Goal: Information Seeking & Learning: Learn about a topic

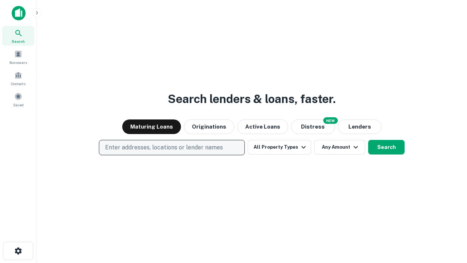
click at [172, 148] on p "Enter addresses, locations or lender names" at bounding box center [164, 147] width 118 height 9
type input "**********"
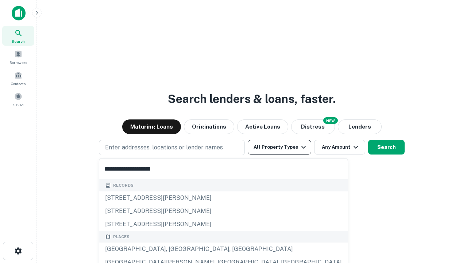
click at [175, 249] on div "[GEOGRAPHIC_DATA], [GEOGRAPHIC_DATA], [GEOGRAPHIC_DATA]" at bounding box center [223, 248] width 249 height 13
click at [280, 147] on button "All Property Types" at bounding box center [280, 147] width 64 height 15
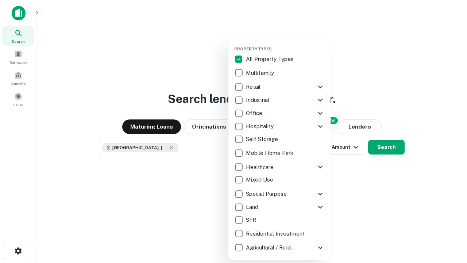
click at [286, 44] on button "button" at bounding box center [285, 44] width 102 height 0
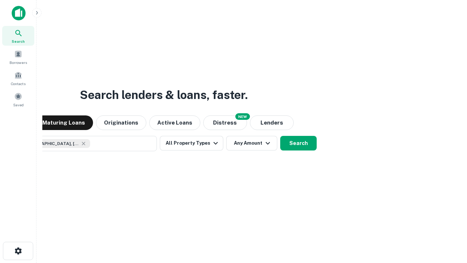
scroll to position [12, 0]
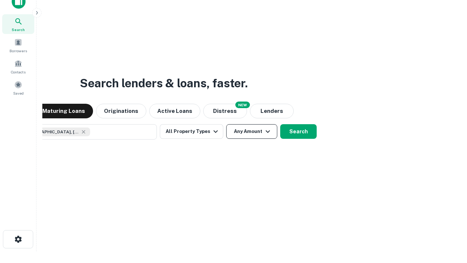
click at [226, 124] on button "Any Amount" at bounding box center [251, 131] width 51 height 15
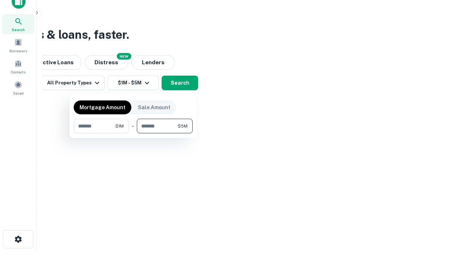
type input "*******"
click at [133, 133] on button "button" at bounding box center [133, 133] width 119 height 0
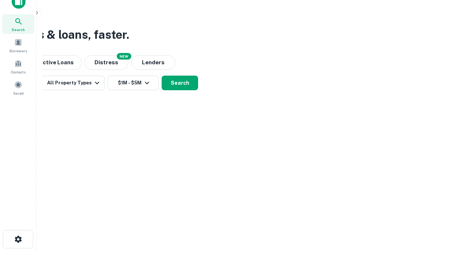
scroll to position [12, 0]
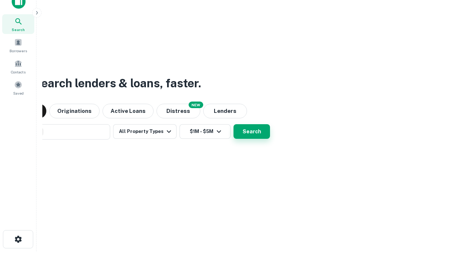
click at [234, 124] on button "Search" at bounding box center [252, 131] width 37 height 15
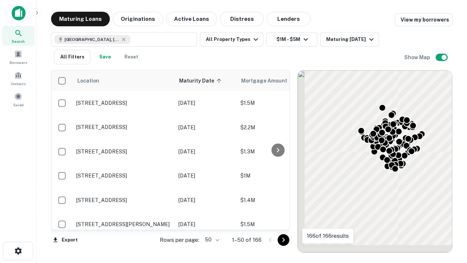
click at [211, 240] on body "Search Borrowers Contacts Saved Maturing Loans Originations Active Loans Distre…" at bounding box center [233, 131] width 467 height 263
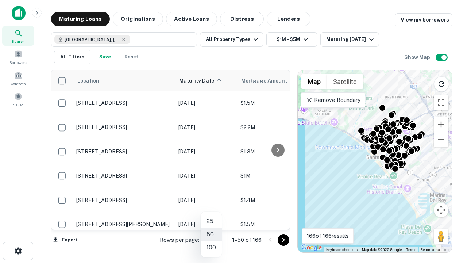
click at [211, 221] on li "25" at bounding box center [211, 221] width 21 height 13
